Goal: Information Seeking & Learning: Check status

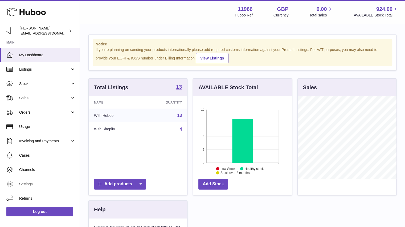
scroll to position [265867, 265852]
click at [46, 80] on link "Stock" at bounding box center [40, 84] width 80 height 14
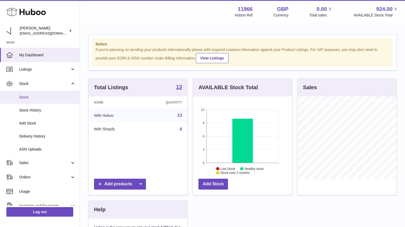
click at [42, 101] on link "Stock" at bounding box center [40, 97] width 80 height 13
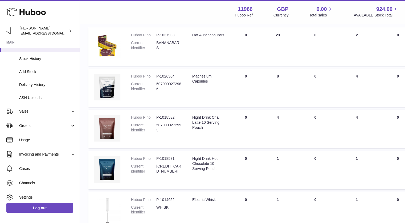
scroll to position [79, 0]
drag, startPoint x: 278, startPoint y: 120, endPoint x: 266, endPoint y: 118, distance: 12.5
click at [266, 118] on td "ON HAND Total 4" at bounding box center [277, 129] width 32 height 39
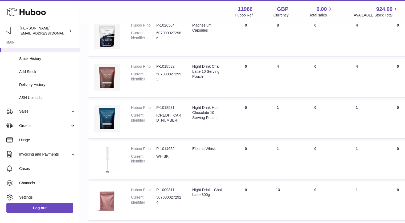
scroll to position [129, 0]
drag, startPoint x: 271, startPoint y: 194, endPoint x: 264, endPoint y: 194, distance: 7.4
click at [264, 194] on td "ON HAND Total 13" at bounding box center [277, 202] width 32 height 39
click at [264, 193] on td "ON HAND Total 13" at bounding box center [277, 202] width 32 height 39
drag, startPoint x: 264, startPoint y: 193, endPoint x: 288, endPoint y: 190, distance: 24.4
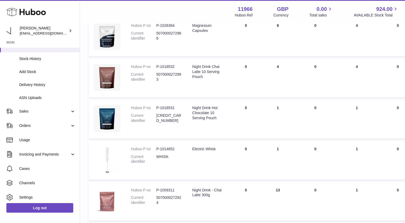
click at [288, 190] on tr "Huboo P no P-1009311 Current identifier 5070000272924 Description Night Drink -…" at bounding box center [335, 202] width 495 height 39
click at [278, 191] on td "ON HAND Total 13" at bounding box center [277, 202] width 32 height 39
drag, startPoint x: 280, startPoint y: 192, endPoint x: 260, endPoint y: 193, distance: 19.2
click at [261, 193] on td "ON HAND Total 13" at bounding box center [277, 202] width 32 height 39
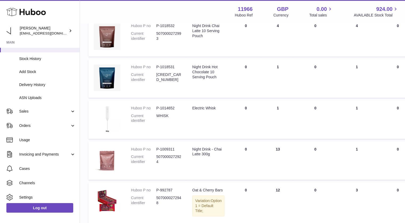
scroll to position [169, 0]
click at [277, 168] on td "ON HAND Total 13" at bounding box center [277, 162] width 32 height 39
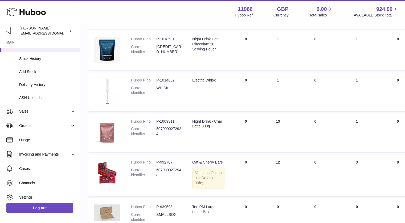
scroll to position [179, 0]
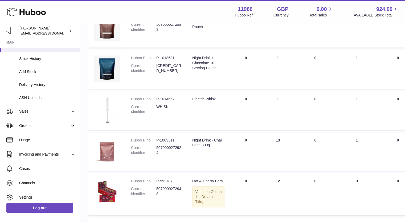
drag, startPoint x: 262, startPoint y: 136, endPoint x: 254, endPoint y: 136, distance: 8.2
click at [254, 136] on tr "Huboo P no P-1009311 Current identifier 5070000272924 Description Night Drink -…" at bounding box center [335, 152] width 495 height 39
click at [277, 138] on td "ON HAND Total 13" at bounding box center [277, 152] width 32 height 39
drag, startPoint x: 277, startPoint y: 138, endPoint x: 274, endPoint y: 138, distance: 3.0
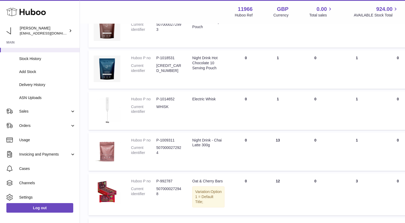
click at [274, 138] on td "ON HAND Total 13" at bounding box center [277, 152] width 32 height 39
click at [270, 140] on td "ON HAND Total 13" at bounding box center [277, 152] width 32 height 39
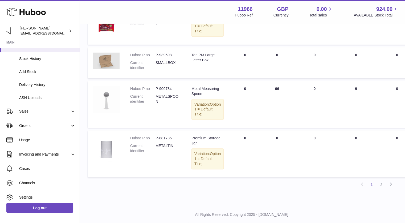
scroll to position [372, 1]
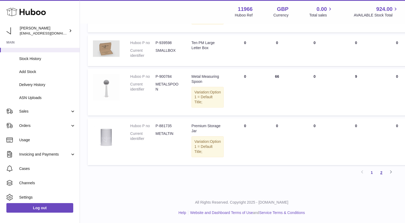
click at [381, 174] on link "2" at bounding box center [381, 173] width 10 height 10
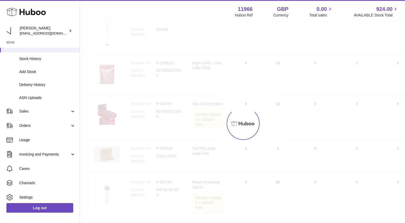
scroll to position [24, 0]
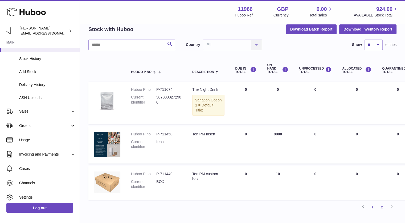
click at [372, 206] on link "1" at bounding box center [372, 208] width 10 height 10
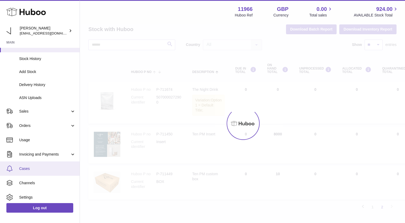
click at [20, 167] on span "Cases" at bounding box center [47, 168] width 56 height 5
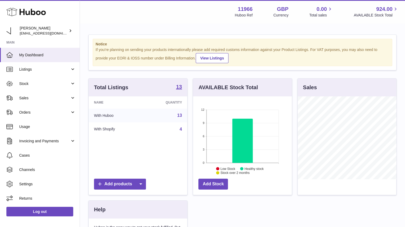
scroll to position [83, 99]
click at [50, 87] on link "Stock" at bounding box center [40, 84] width 80 height 14
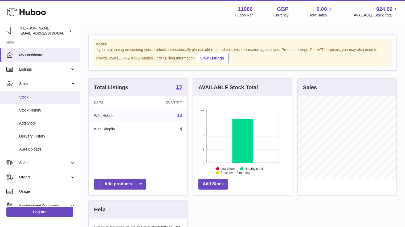
click at [39, 101] on link "Stock" at bounding box center [40, 97] width 80 height 13
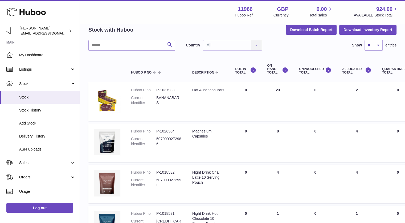
scroll to position [23, 0]
click at [244, 9] on strong "11966" at bounding box center [244, 9] width 15 height 7
copy strong "11966"
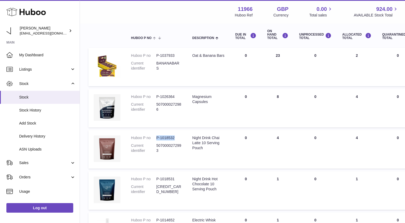
drag, startPoint x: 177, startPoint y: 138, endPoint x: 154, endPoint y: 139, distance: 23.1
click at [154, 139] on dl "Huboo P no P-1018532 Current identifier 5070000272993" at bounding box center [156, 146] width 51 height 20
copy dl "P-1018532"
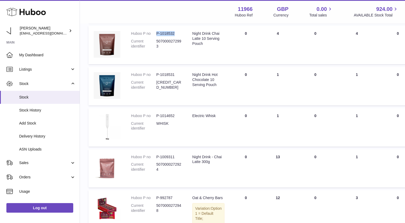
scroll to position [163, 0]
drag, startPoint x: 180, startPoint y: 158, endPoint x: 154, endPoint y: 157, distance: 25.8
click at [154, 157] on dl "Huboo P no P-1009311 Current identifier 5070000272924" at bounding box center [156, 165] width 51 height 20
copy dl "P-1009311"
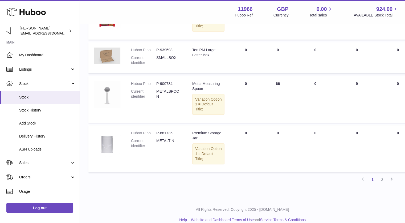
scroll to position [363, 0]
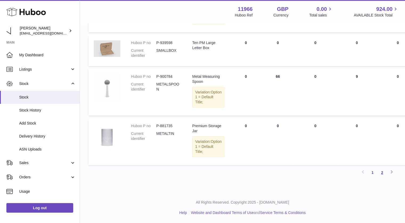
click at [384, 178] on link "2" at bounding box center [382, 173] width 10 height 10
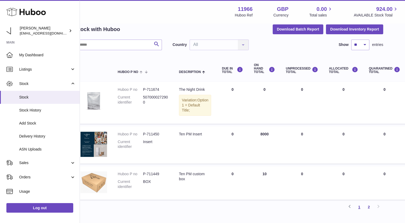
scroll to position [24, 0]
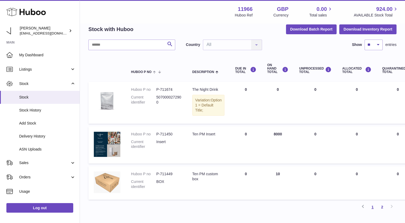
click at [372, 210] on link "1" at bounding box center [372, 208] width 10 height 10
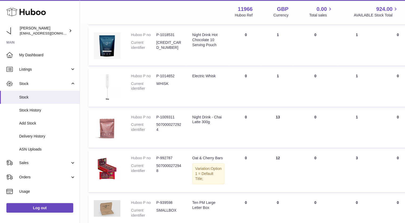
scroll to position [202, 0]
drag, startPoint x: 279, startPoint y: 161, endPoint x: 262, endPoint y: 160, distance: 17.1
click at [262, 160] on td "ON HAND Total 12" at bounding box center [277, 172] width 32 height 42
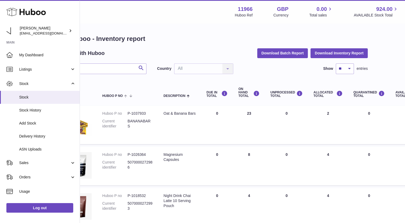
scroll to position [0, 0]
